Goal: Obtain resource: Obtain resource

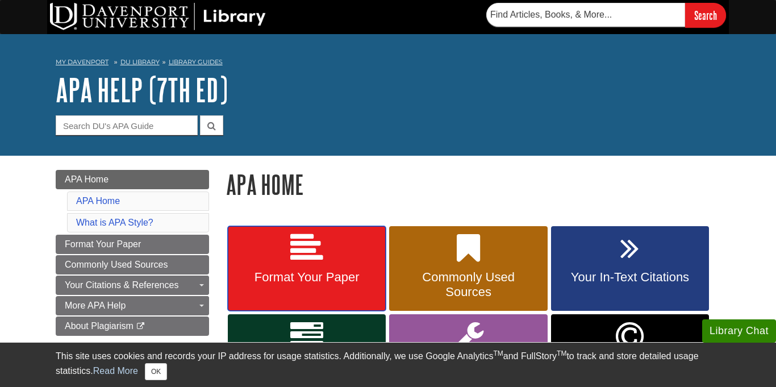
click at [276, 274] on span "Format Your Paper" at bounding box center [306, 277] width 141 height 15
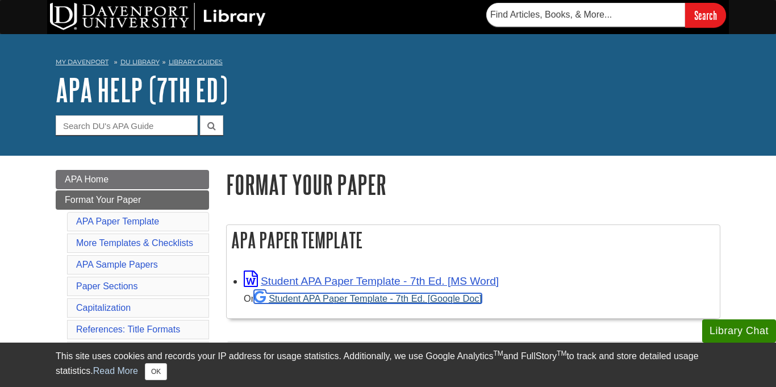
click at [403, 301] on link "Student APA Paper Template - 7th Ed. [Google Doc]" at bounding box center [368, 298] width 228 height 10
